Goal: Obtain resource: Download file/media

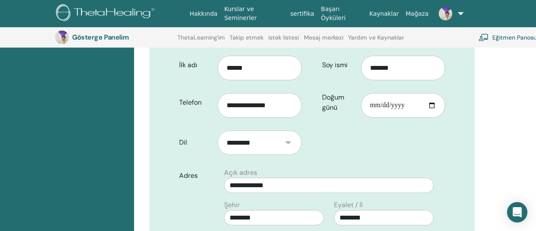
scroll to position [209, 0]
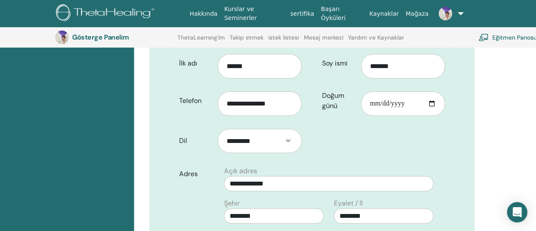
click at [289, 129] on select "********* *******" at bounding box center [260, 141] width 84 height 24
select select "***"
click at [218, 129] on select "********* *******" at bounding box center [260, 141] width 84 height 24
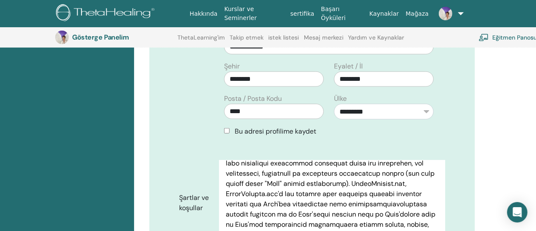
scroll to position [147, 0]
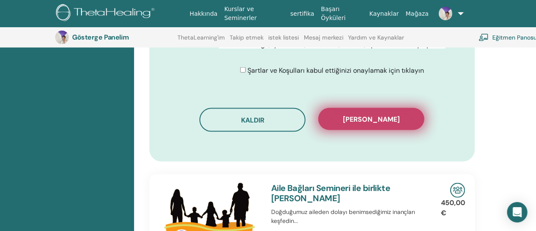
scroll to position [542, 0]
click at [366, 115] on font "Kaydı onayla" at bounding box center [371, 119] width 57 height 9
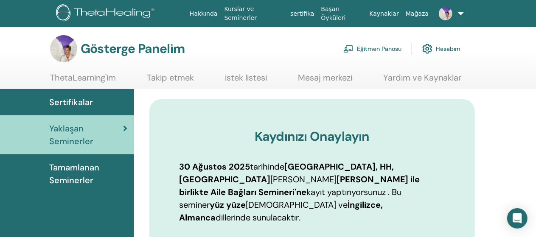
scroll to position [0, 0]
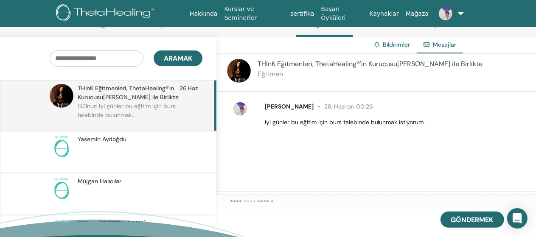
scroll to position [59, 0]
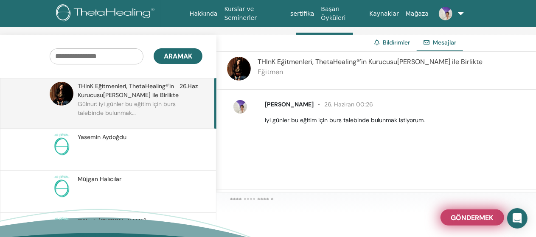
click at [459, 221] on font "Göndermek" at bounding box center [472, 218] width 42 height 9
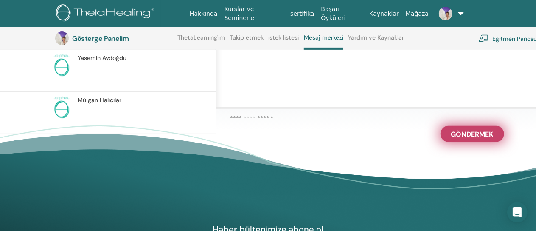
scroll to position [158, 0]
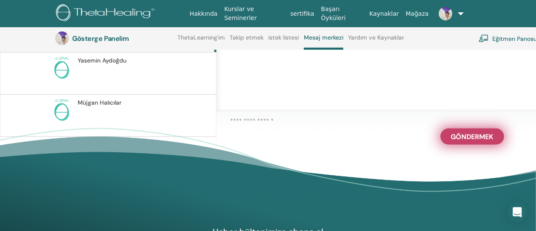
click at [467, 140] on font "Göndermek" at bounding box center [472, 136] width 42 height 9
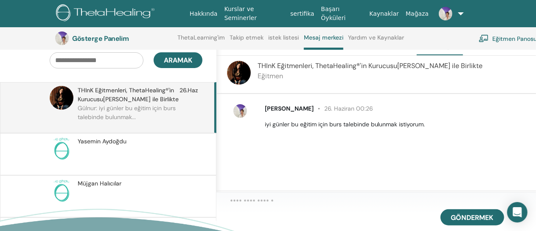
scroll to position [76, 0]
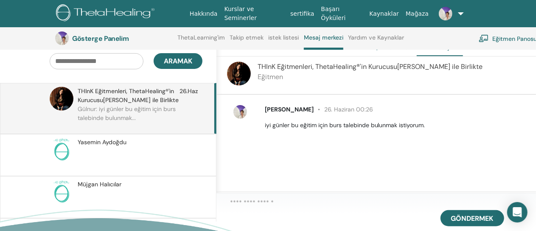
click at [104, 140] on font "Aydoğdu" at bounding box center [114, 142] width 24 height 8
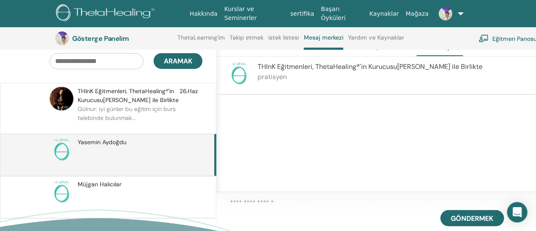
click at [102, 183] on font "Halıcılar" at bounding box center [111, 184] width 22 height 8
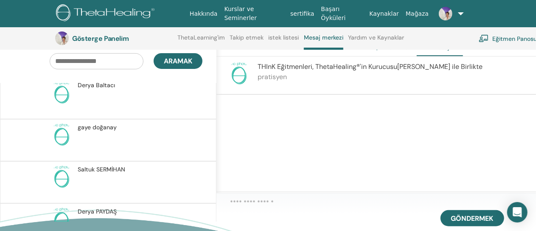
scroll to position [479, 0]
click at [94, 164] on font "Saltuk" at bounding box center [86, 168] width 17 height 8
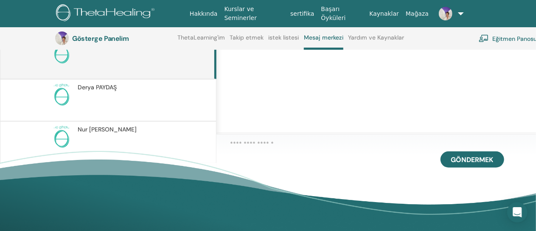
scroll to position [544, 0]
click at [110, 126] on font "Köroğlu" at bounding box center [113, 128] width 48 height 8
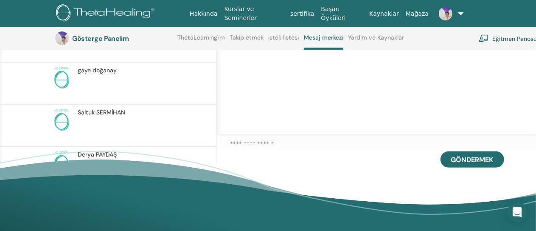
scroll to position [471, 0]
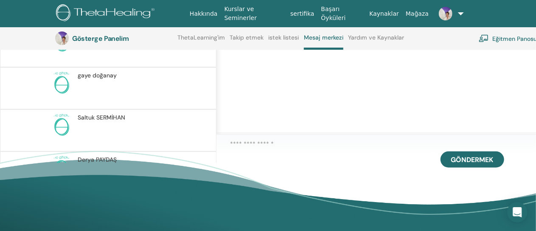
click at [92, 114] on font "Saltuk" at bounding box center [86, 117] width 17 height 8
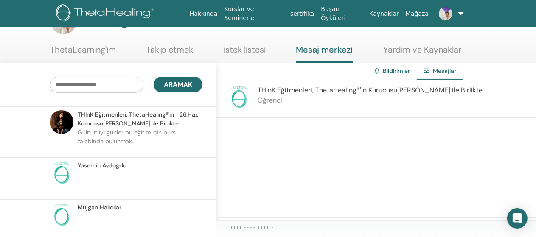
scroll to position [30, 0]
click at [133, 134] on font "Gülnur: iyi günler bu eğitim için burs talebinde bulunmak..." at bounding box center [127, 137] width 98 height 17
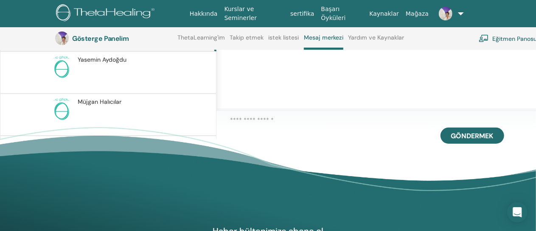
scroll to position [160, 0]
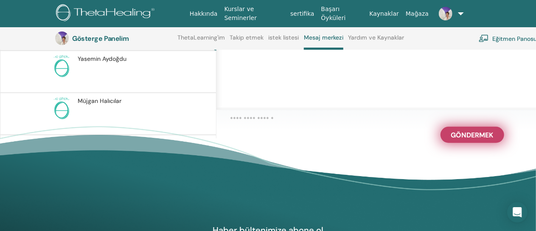
click at [483, 139] on font "Göndermek" at bounding box center [472, 134] width 42 height 9
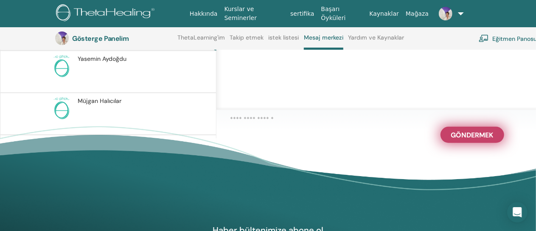
click at [459, 139] on font "Göndermek" at bounding box center [472, 134] width 42 height 9
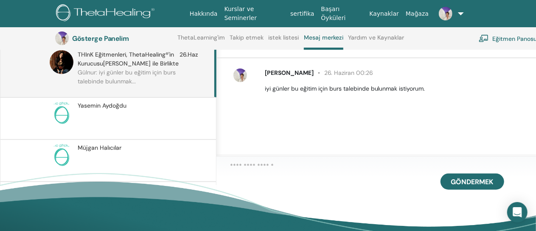
scroll to position [102, 0]
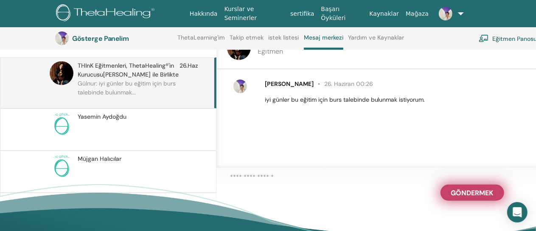
click at [475, 195] on font "Göndermek" at bounding box center [472, 192] width 42 height 9
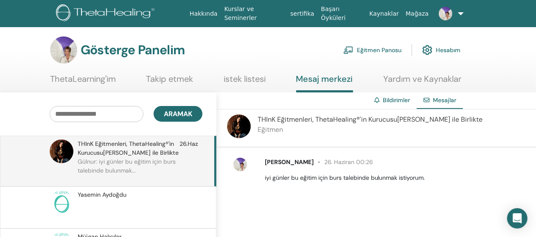
scroll to position [0, 0]
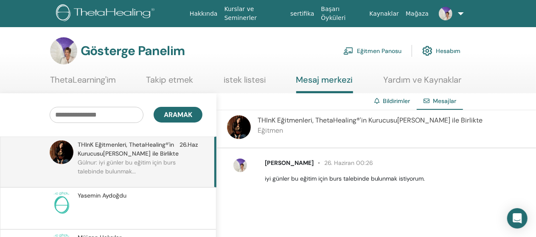
click at [375, 99] on icon at bounding box center [377, 101] width 5 height 6
click at [443, 101] on font "Mesajlar" at bounding box center [444, 101] width 23 height 8
click at [451, 51] on font "Hesabım" at bounding box center [448, 52] width 25 height 8
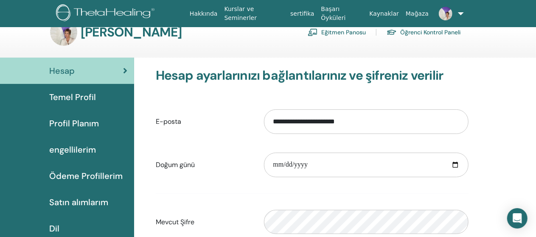
scroll to position [18, 0]
click at [423, 32] on font "Öğrenci Kontrol Paneli" at bounding box center [430, 33] width 60 height 8
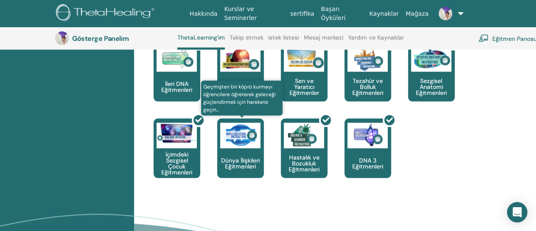
scroll to position [518, 0]
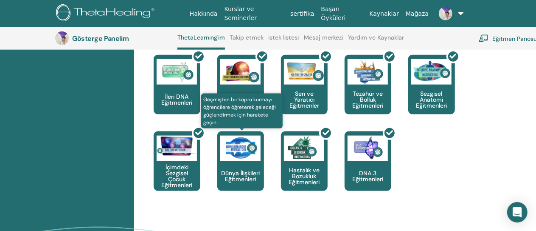
click at [245, 159] on img at bounding box center [240, 147] width 40 height 25
click at [245, 152] on img at bounding box center [240, 147] width 40 height 25
click at [236, 175] on font "Dünya İlişkileri Eğitmenleri" at bounding box center [240, 176] width 39 height 14
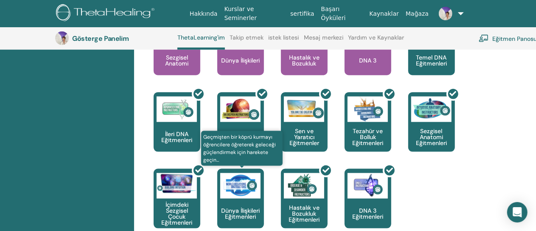
scroll to position [482, 0]
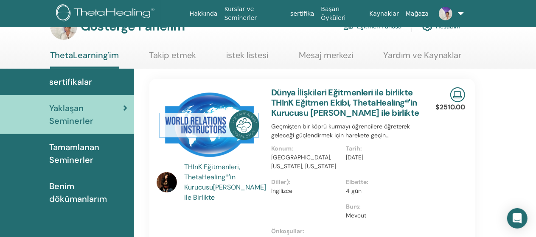
scroll to position [24, 0]
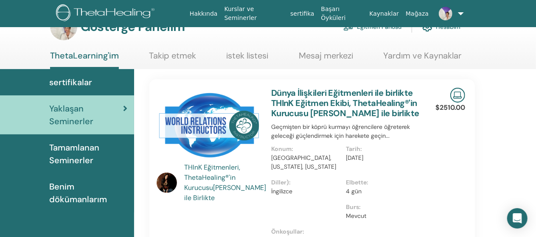
click at [68, 190] on font "Benim dökümanlarım" at bounding box center [78, 193] width 58 height 24
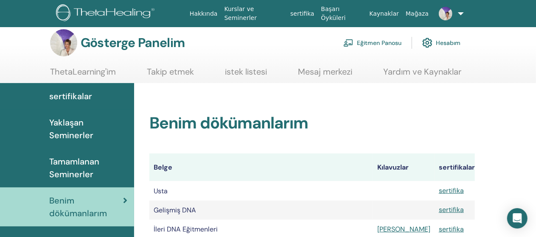
scroll to position [8, 0]
click at [84, 168] on span "Tamamlanan Seminerler" at bounding box center [88, 167] width 78 height 25
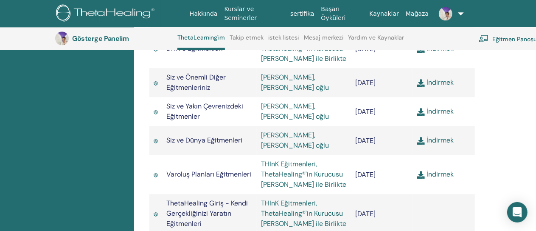
scroll to position [1056, 0]
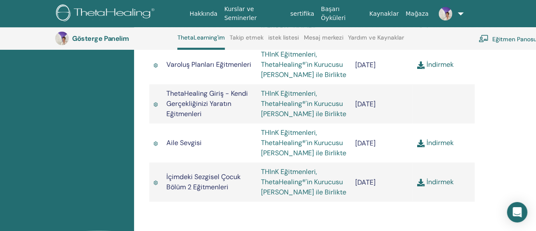
scroll to position [1162, 0]
click at [437, 176] on font "İndirmek" at bounding box center [440, 180] width 27 height 9
click at [419, 13] on font "Mağaza" at bounding box center [417, 13] width 23 height 7
